Goal: Navigation & Orientation: Find specific page/section

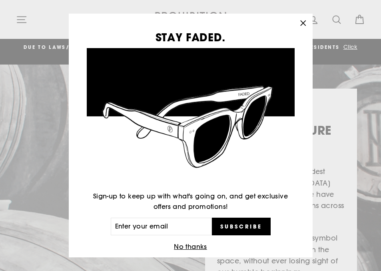
click at [305, 24] on icon "button" at bounding box center [303, 23] width 11 height 11
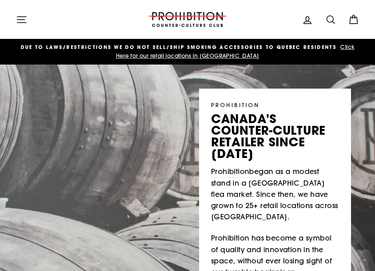
click at [307, 18] on icon at bounding box center [307, 19] width 11 height 11
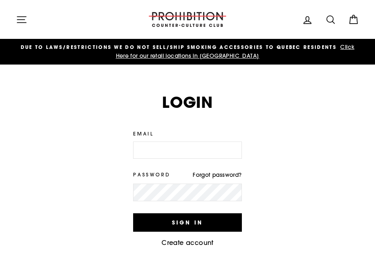
click at [22, 20] on icon "button" at bounding box center [21, 19] width 11 height 11
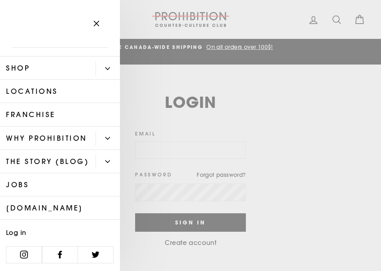
scroll to position [37, 0]
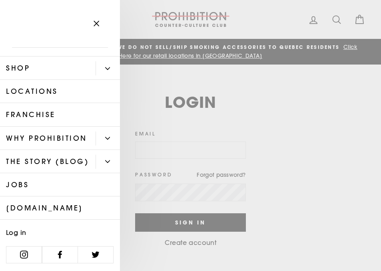
click at [47, 203] on link "[DOMAIN_NAME]" at bounding box center [60, 207] width 120 height 23
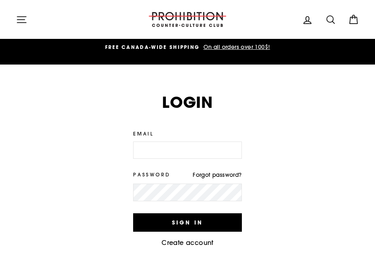
click at [311, 17] on icon at bounding box center [307, 19] width 11 height 11
click at [329, 19] on icon at bounding box center [330, 19] width 11 height 11
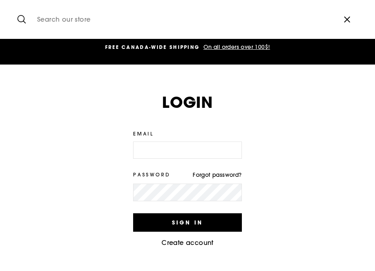
click at [346, 20] on icon "button" at bounding box center [347, 20] width 12 height 12
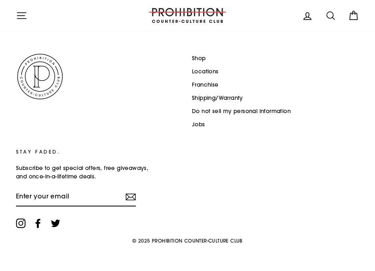
scroll to position [333, 0]
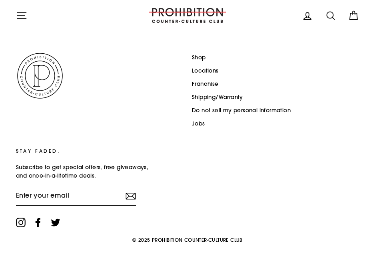
click at [196, 122] on link "Jobs" at bounding box center [198, 124] width 13 height 12
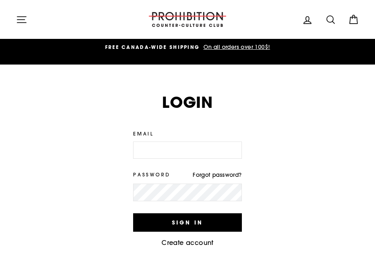
click at [20, 20] on icon "button" at bounding box center [21, 19] width 9 height 6
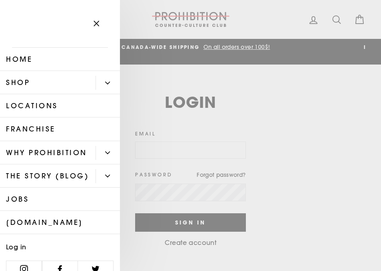
scroll to position [37, 0]
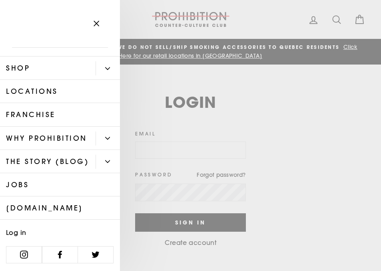
click at [19, 103] on link "Franchise" at bounding box center [60, 114] width 120 height 23
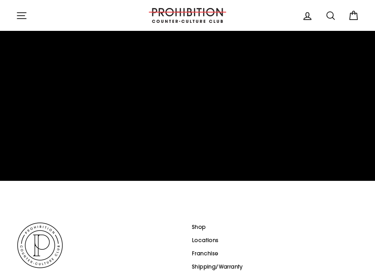
scroll to position [1563, 0]
